Goal: Navigation & Orientation: Understand site structure

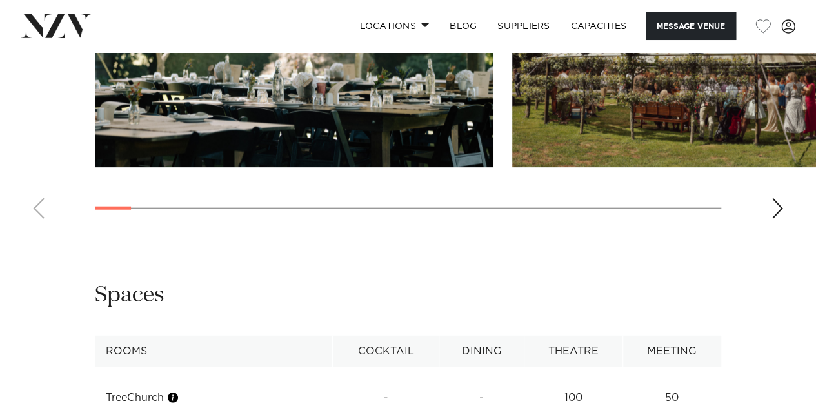
scroll to position [1355, 0]
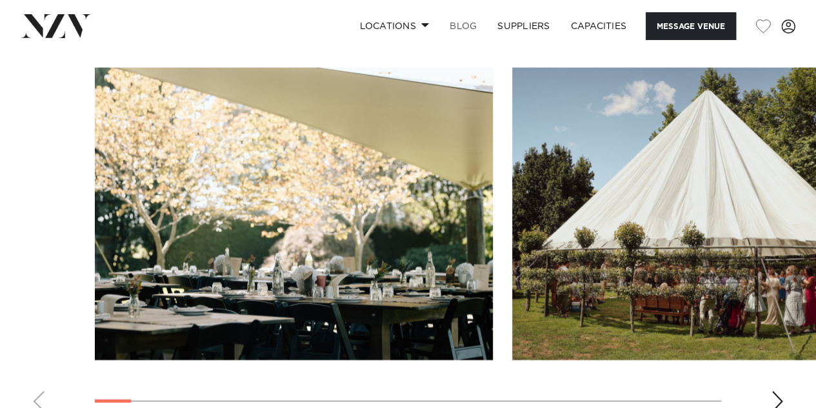
click at [465, 25] on link "BLOG" at bounding box center [463, 26] width 48 height 28
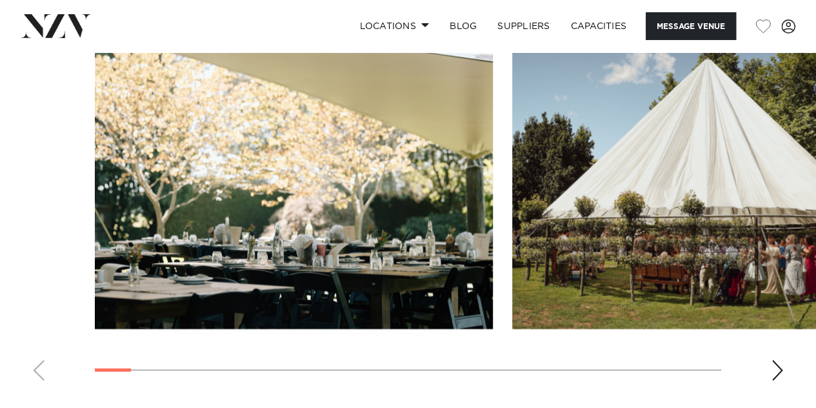
scroll to position [1368, 0]
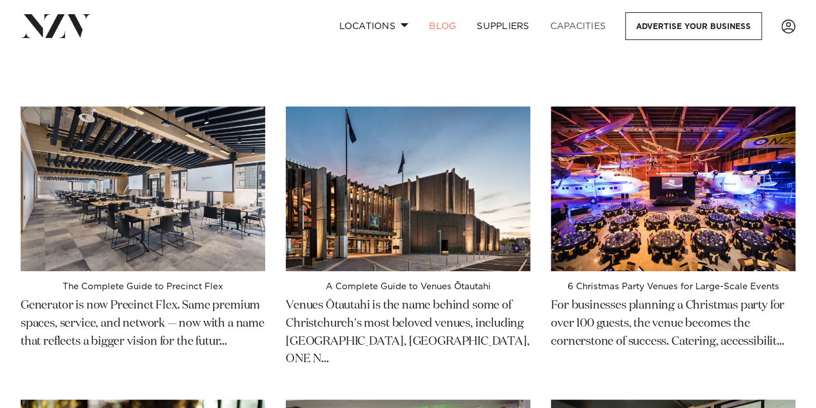
click at [585, 28] on link "Capacities" at bounding box center [578, 26] width 77 height 28
